Goal: Task Accomplishment & Management: Complete application form

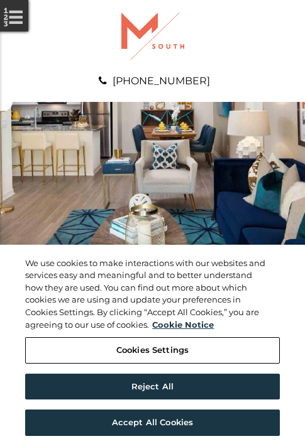
scroll to position [644, 0]
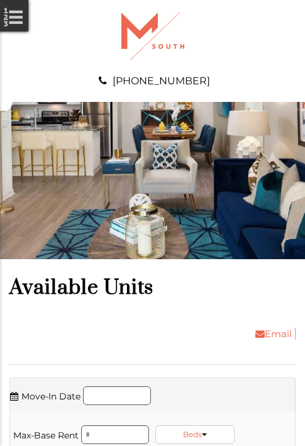
scroll to position [1154, 0]
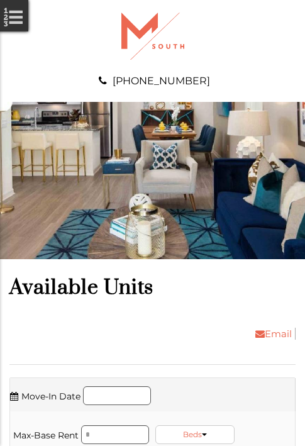
scroll to position [1368, 0]
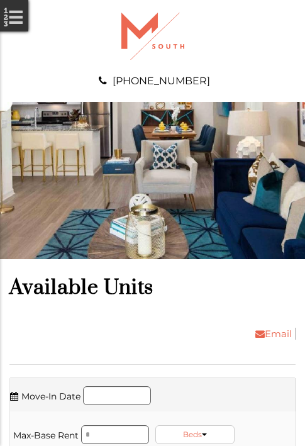
scroll to position [1878, 0]
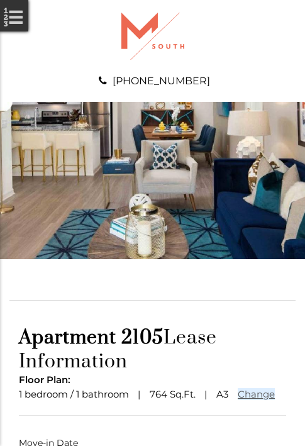
scroll to position [93, 0]
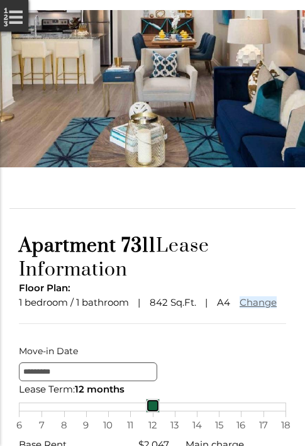
click at [152, 413] on link at bounding box center [153, 406] width 14 height 14
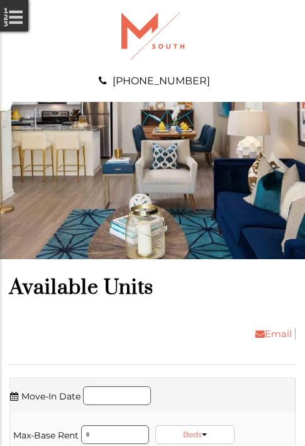
scroll to position [3327, 0]
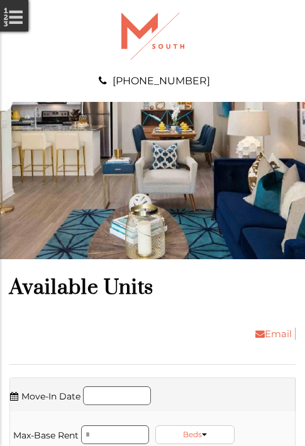
scroll to position [3541, 0]
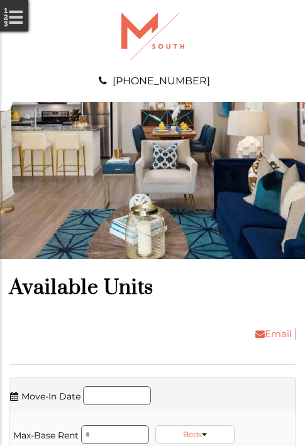
scroll to position [3970, 0]
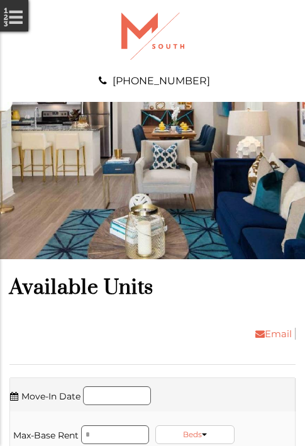
scroll to position [4265, 0]
